Goal: Information Seeking & Learning: Compare options

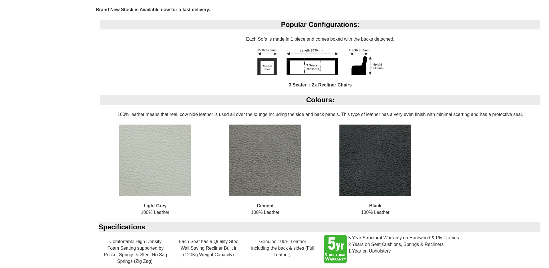
scroll to position [431, 0]
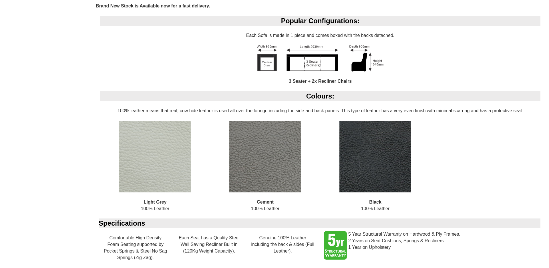
click at [171, 170] on img at bounding box center [154, 156] width 71 height 71
click at [265, 170] on img at bounding box center [264, 156] width 71 height 71
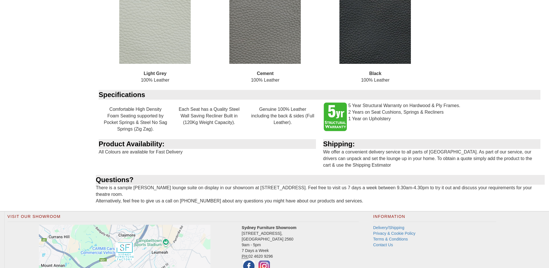
scroll to position [574, 0]
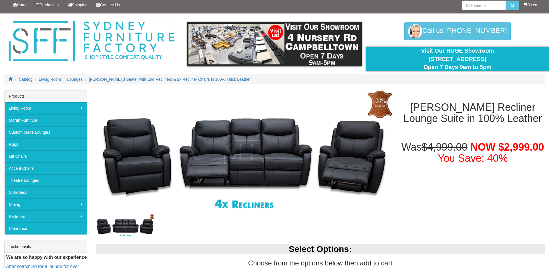
scroll to position [0, 0]
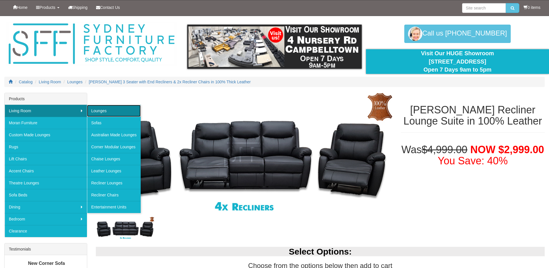
click at [104, 113] on link "Lounges" at bounding box center [114, 111] width 54 height 12
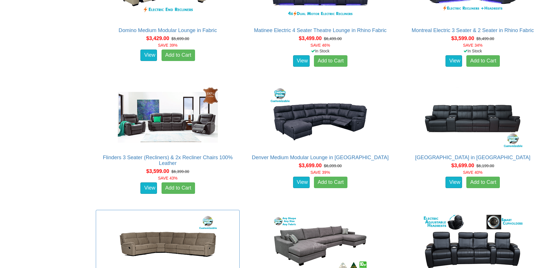
scroll to position [2913, 0]
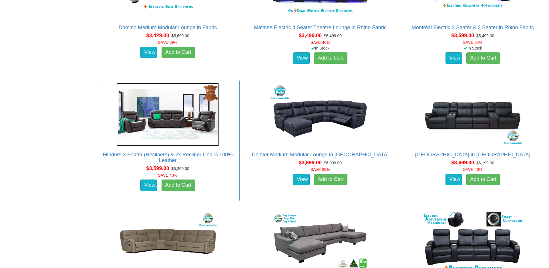
click at [170, 122] on img at bounding box center [167, 114] width 103 height 63
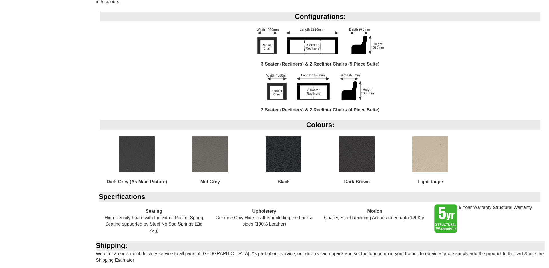
scroll to position [357, 0]
click at [76, 87] on div "Flinders 3 Seater (Recliners) & 2x Recliner Chairs 100% Leather Was $6,399.00 N…" at bounding box center [274, 24] width 549 height 576
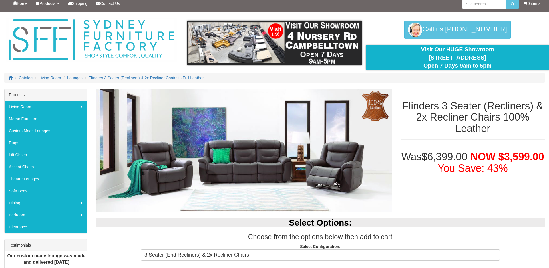
scroll to position [0, 0]
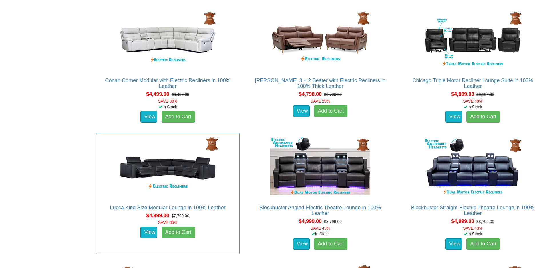
scroll to position [4132, 0]
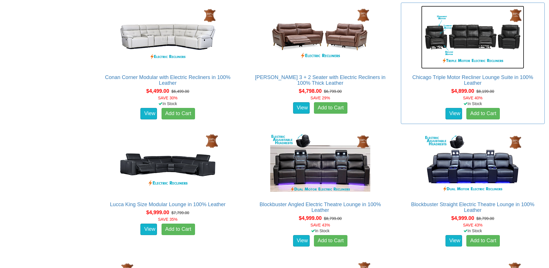
click at [474, 44] on img at bounding box center [472, 37] width 103 height 63
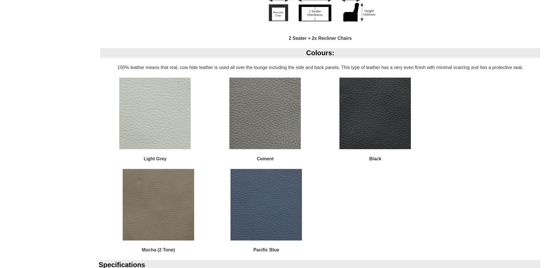
scroll to position [567, 0]
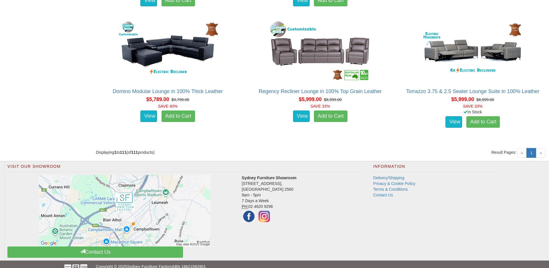
scroll to position [4888, 0]
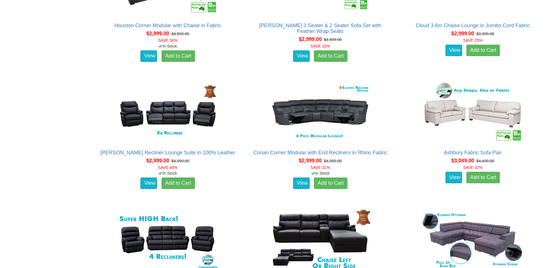
scroll to position [2251, 0]
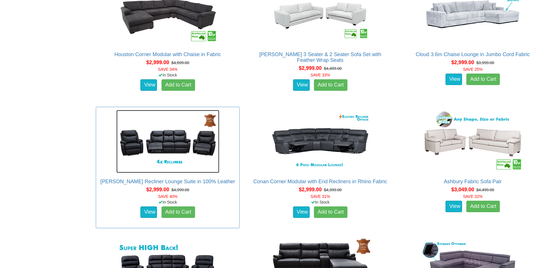
click at [163, 139] on img at bounding box center [167, 141] width 103 height 63
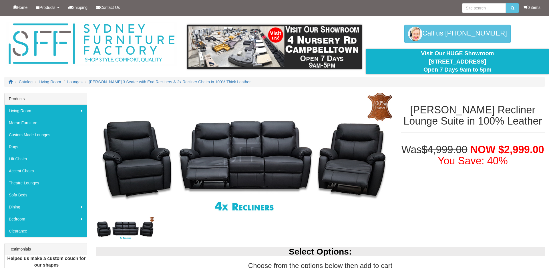
click at [393, 224] on div at bounding box center [243, 167] width 305 height 148
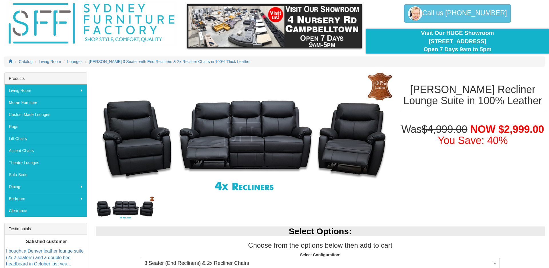
scroll to position [11, 0]
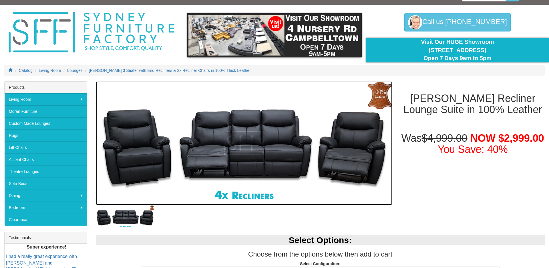
click at [350, 132] on img at bounding box center [244, 143] width 296 height 124
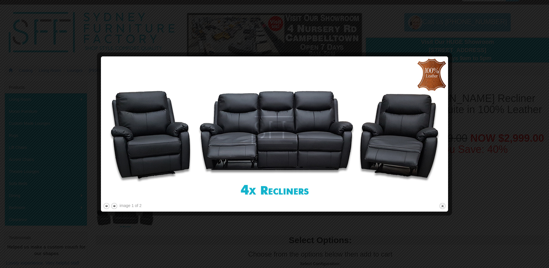
click at [304, 132] on img at bounding box center [274, 129] width 343 height 143
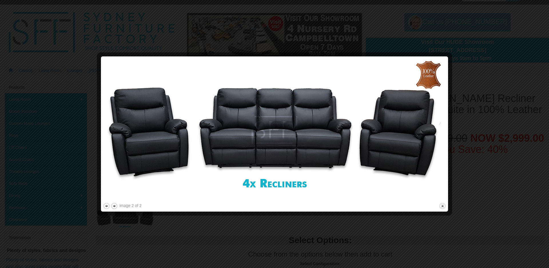
click at [304, 132] on img at bounding box center [274, 129] width 343 height 143
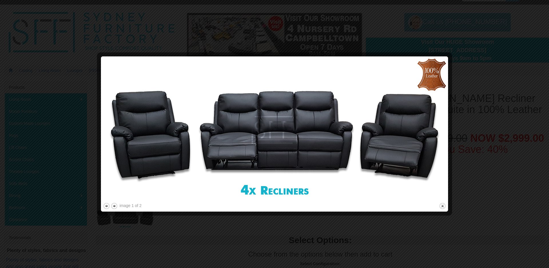
click at [304, 132] on img at bounding box center [274, 129] width 343 height 143
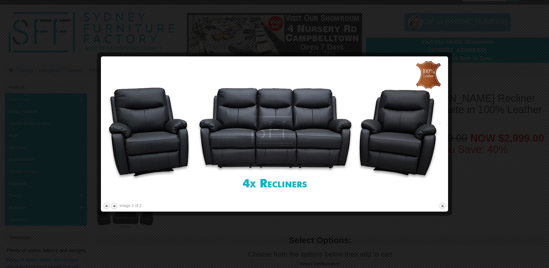
click at [304, 132] on img at bounding box center [274, 129] width 343 height 143
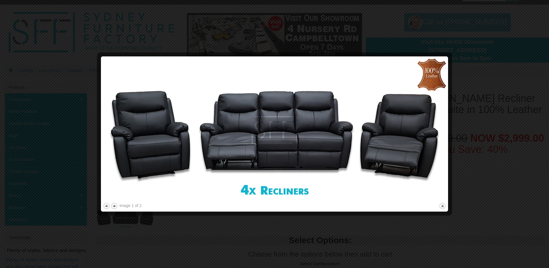
click at [304, 132] on img at bounding box center [274, 129] width 343 height 143
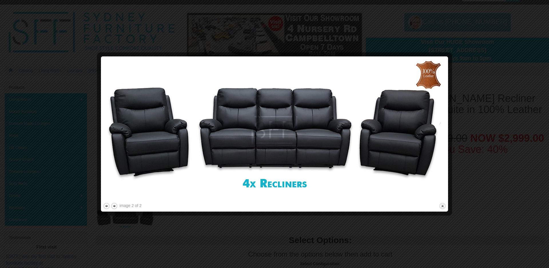
click at [304, 132] on img at bounding box center [274, 129] width 343 height 143
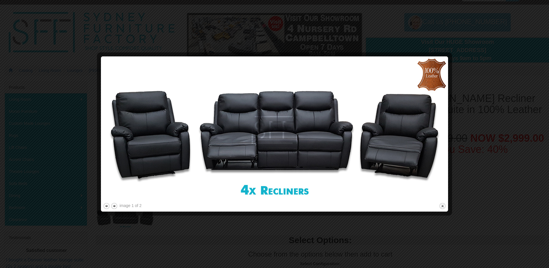
click at [304, 132] on img at bounding box center [274, 129] width 343 height 143
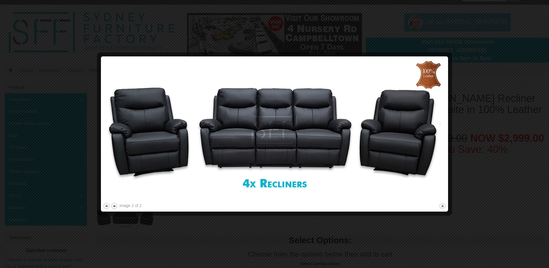
click at [304, 132] on img at bounding box center [274, 129] width 343 height 143
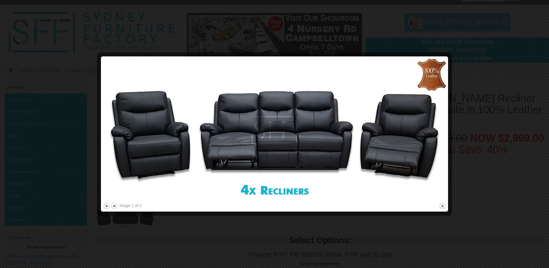
click at [304, 132] on img at bounding box center [274, 129] width 343 height 143
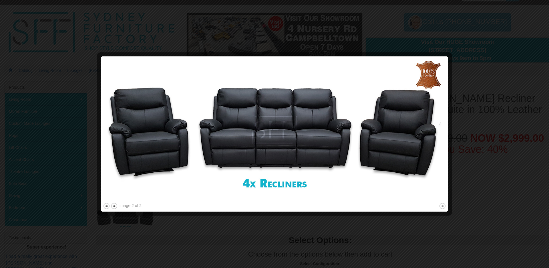
click at [304, 132] on img at bounding box center [274, 129] width 343 height 143
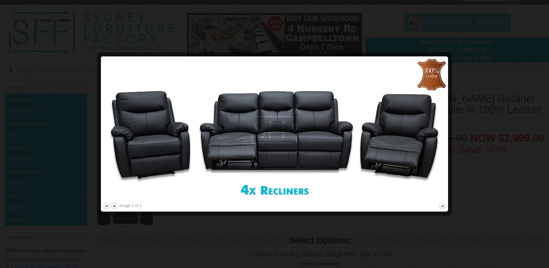
click at [304, 132] on img at bounding box center [274, 129] width 343 height 143
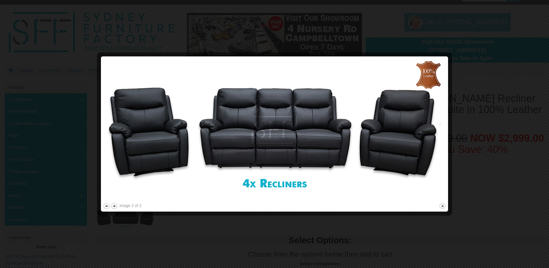
click at [304, 132] on img at bounding box center [274, 129] width 343 height 143
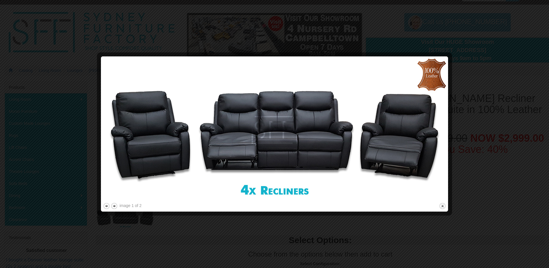
click at [304, 132] on img at bounding box center [274, 129] width 343 height 143
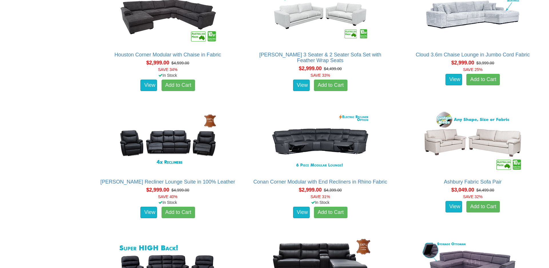
scroll to position [2251, 0]
